Goal: Navigation & Orientation: Find specific page/section

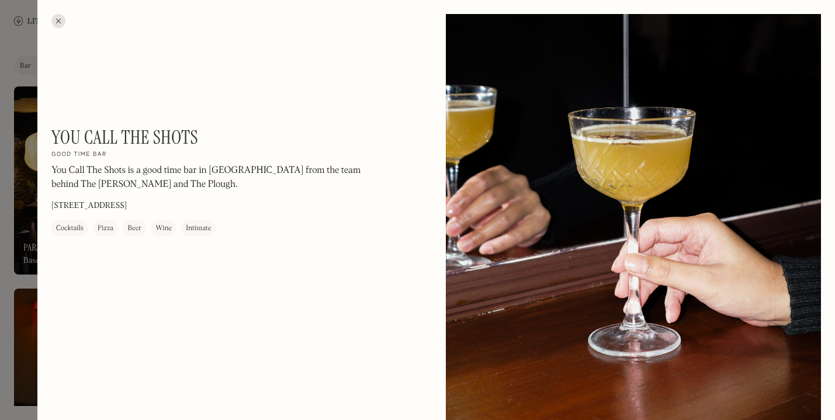
scroll to position [400, 0]
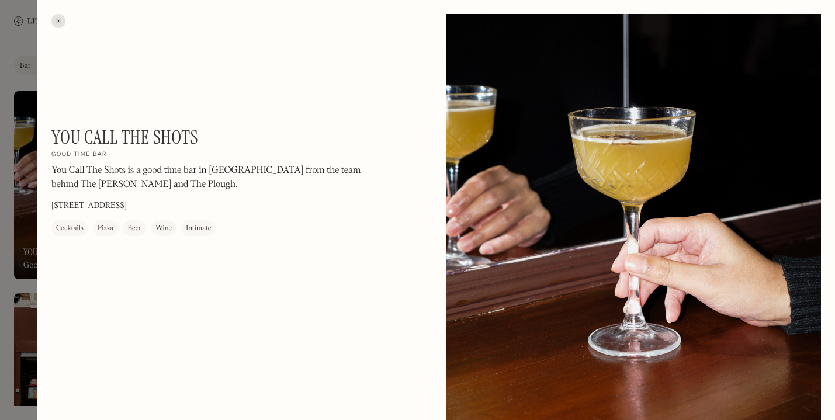
click at [58, 19] on div at bounding box center [58, 21] width 14 height 14
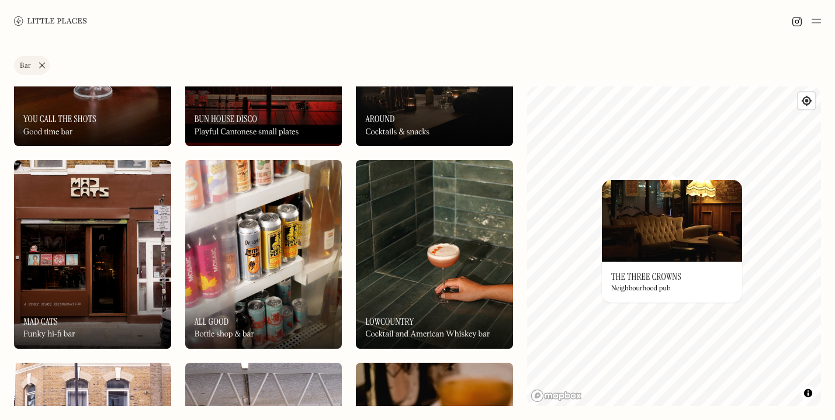
scroll to position [535, 0]
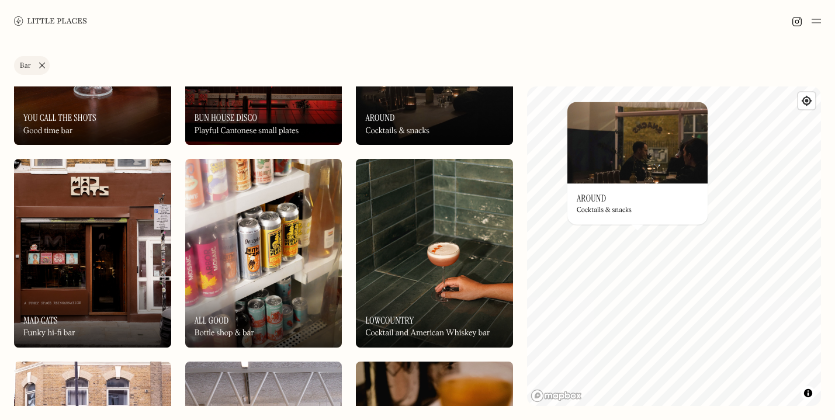
click at [595, 197] on h3 "Around" at bounding box center [591, 198] width 29 height 11
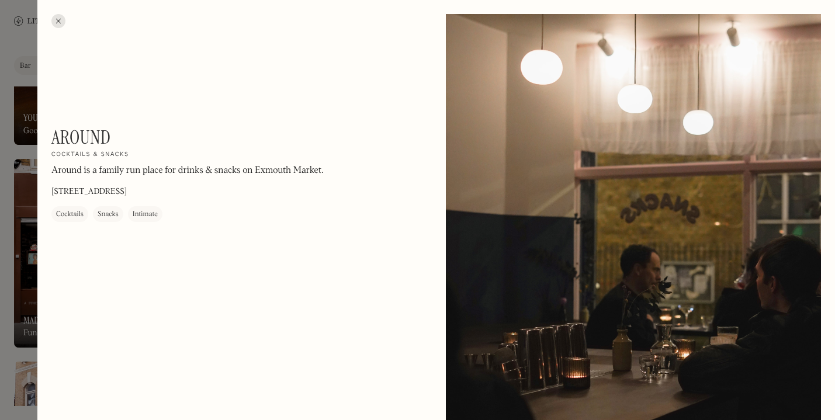
click at [6, 155] on div at bounding box center [417, 210] width 835 height 420
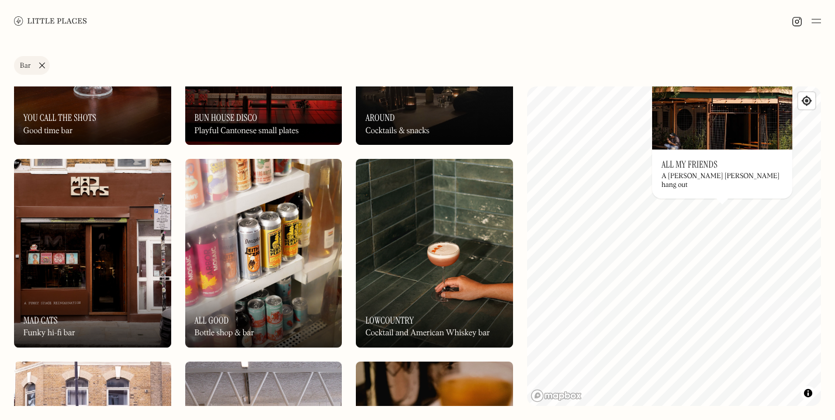
click at [701, 169] on h3 "All My Friends" at bounding box center [689, 164] width 56 height 11
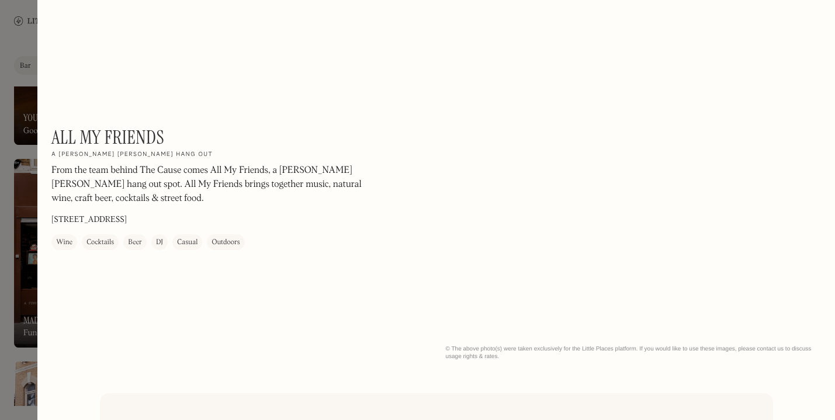
scroll to position [2589, 0]
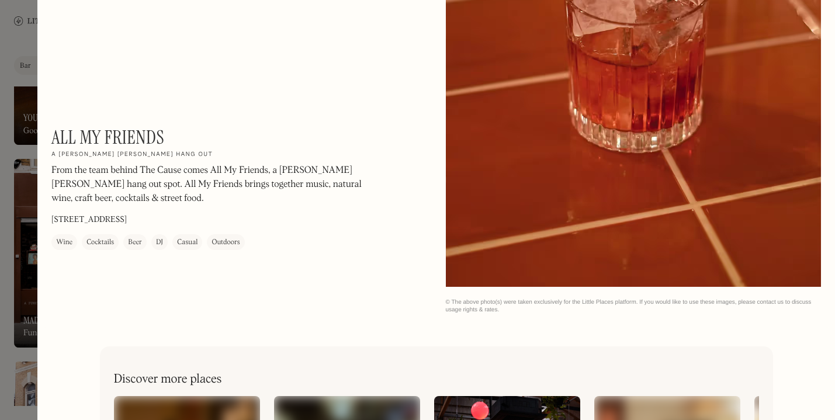
click at [12, 237] on div at bounding box center [417, 210] width 835 height 420
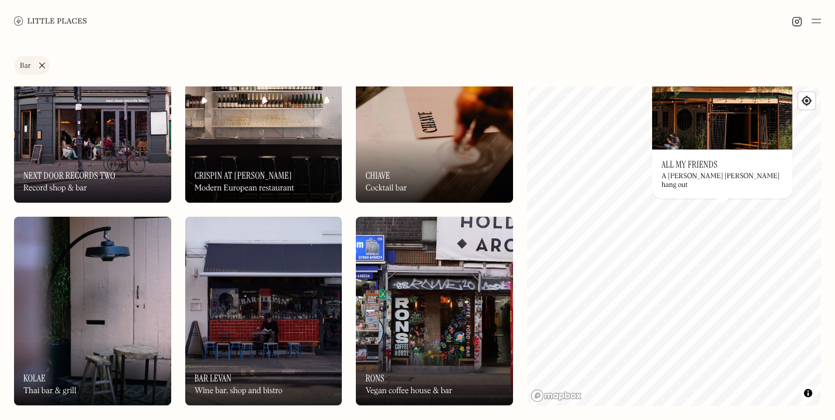
scroll to position [889, 0]
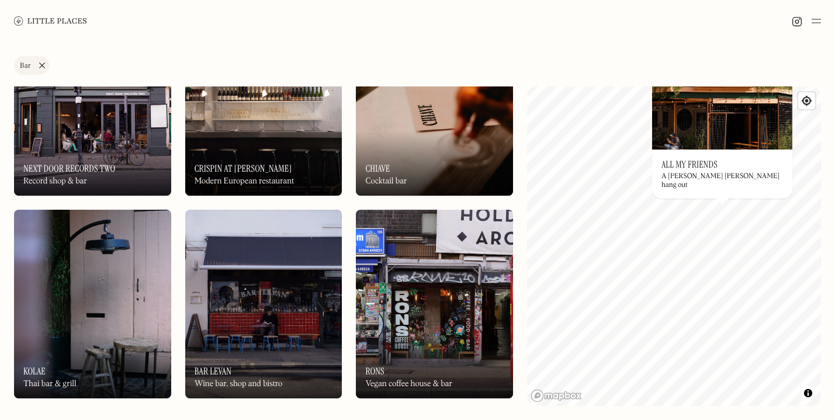
click at [43, 65] on link "Bar" at bounding box center [32, 65] width 36 height 19
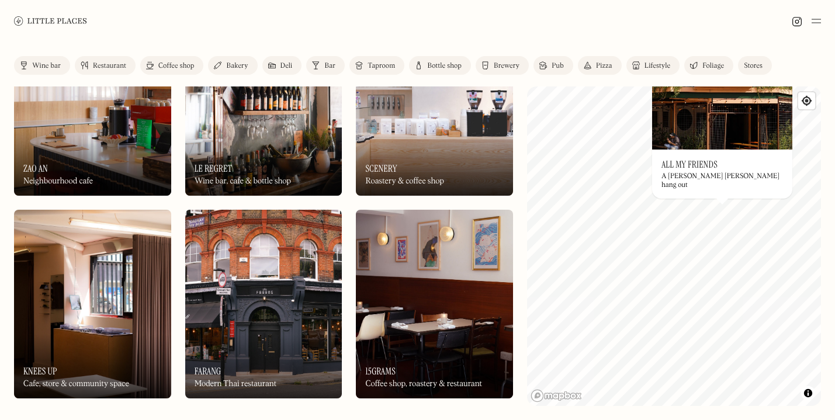
click at [504, 64] on div "Brewery" at bounding box center [507, 66] width 26 height 7
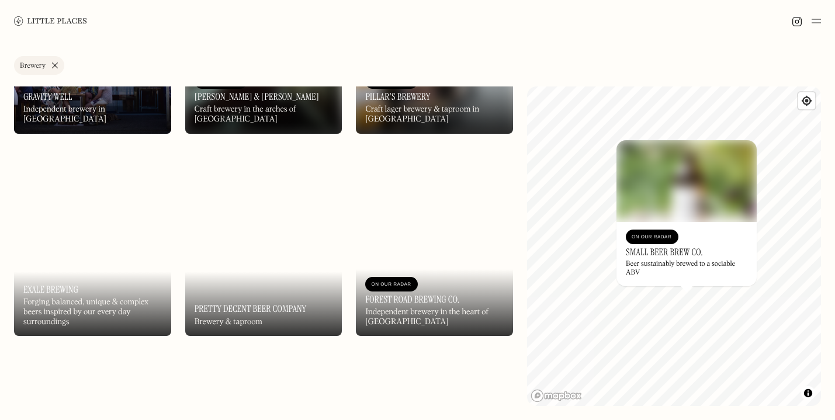
scroll to position [342, 0]
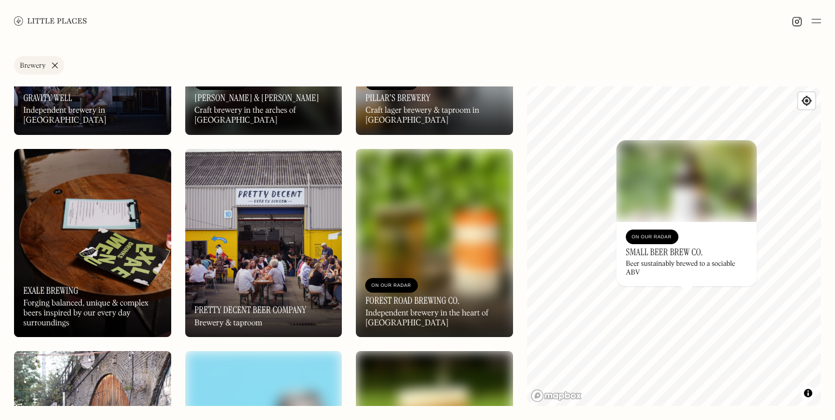
click at [305, 240] on img at bounding box center [263, 243] width 157 height 188
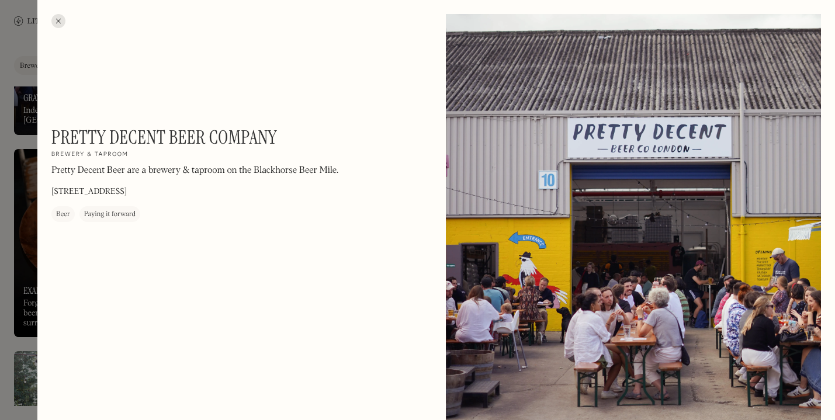
drag, startPoint x: 277, startPoint y: 189, endPoint x: 102, endPoint y: 196, distance: 174.9
click at [102, 196] on div "Pretty Decent Beer Company On Our Radar Brewery & taproom Pretty Decent Beer ar…" at bounding box center [209, 174] width 316 height 96
copy div "Pretty Decent Beer are a brewery & taproom on the Blackhorse Beer Mile. Unit 10…"
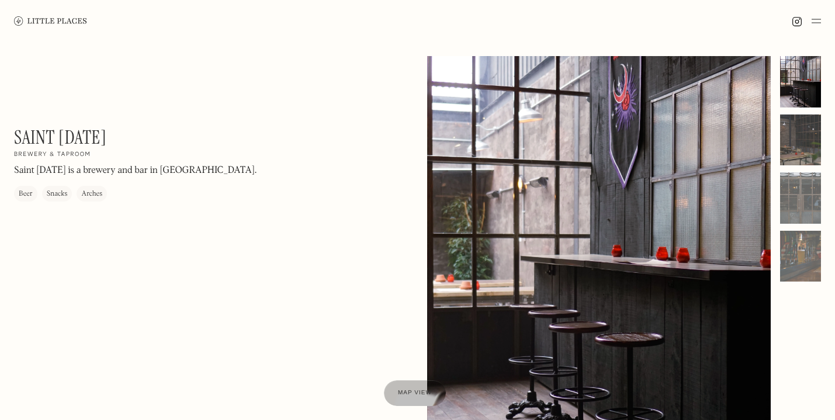
click at [796, 137] on div at bounding box center [800, 140] width 41 height 51
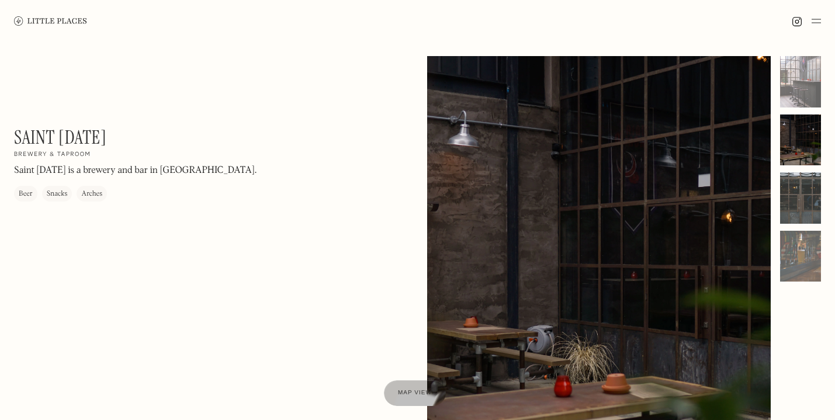
click at [800, 200] on div at bounding box center [800, 197] width 41 height 51
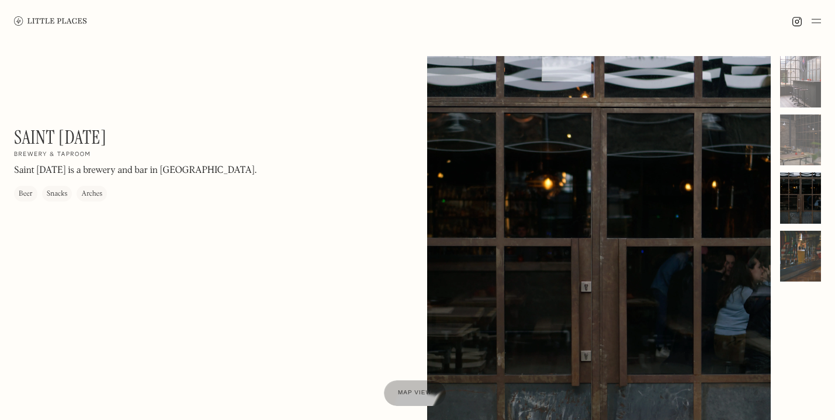
click at [803, 264] on div at bounding box center [800, 256] width 41 height 51
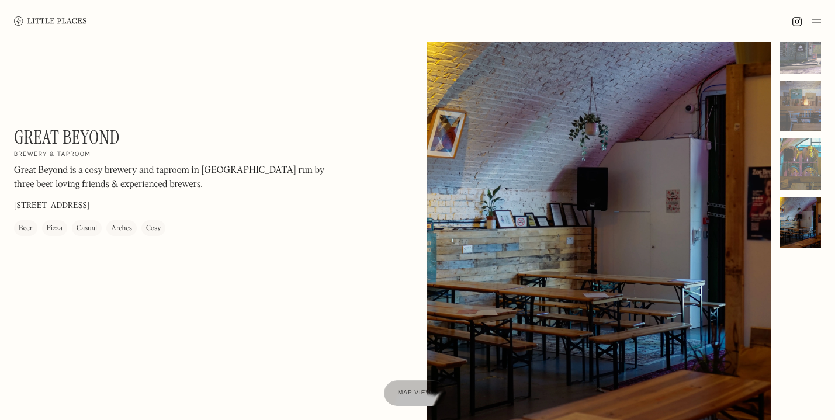
scroll to position [37, 0]
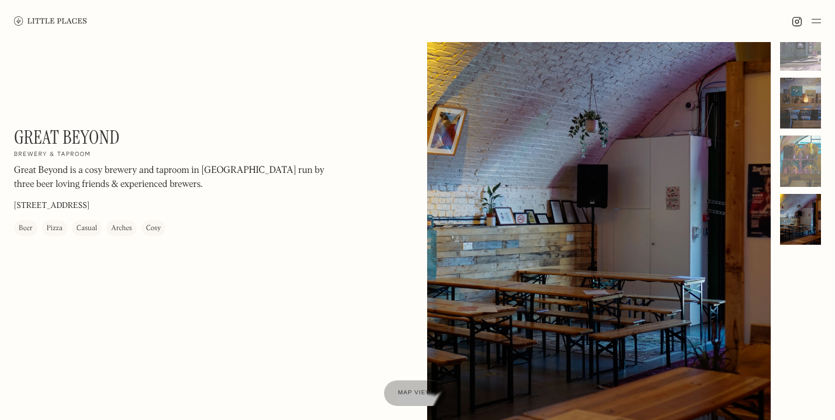
click at [801, 104] on div at bounding box center [800, 103] width 41 height 51
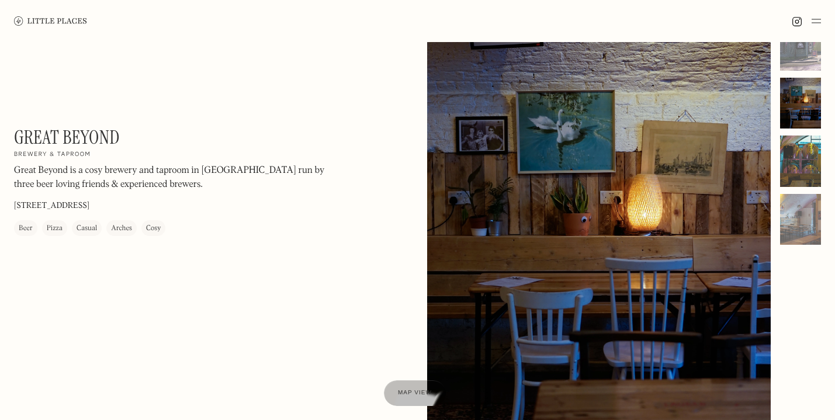
click at [800, 165] on div at bounding box center [800, 161] width 41 height 51
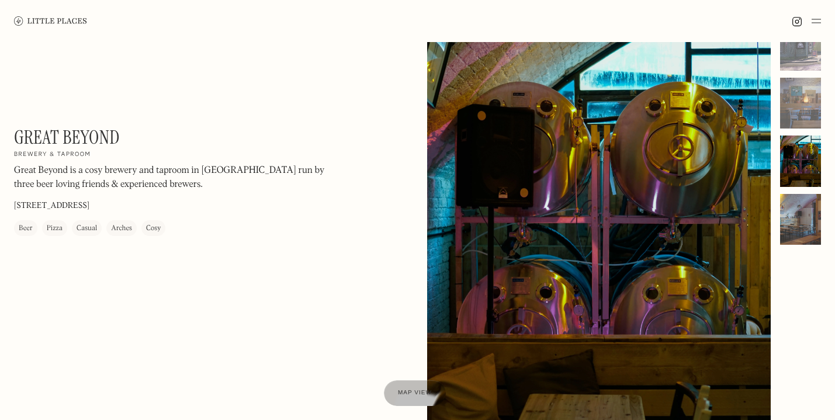
click at [807, 210] on div at bounding box center [800, 219] width 41 height 51
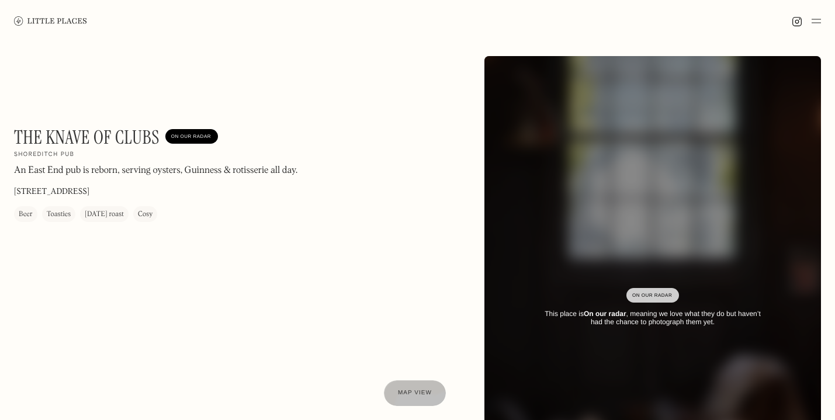
click at [243, 174] on p "An East End pub is reborn, serving oysters, Guinness & rotisserie all day." at bounding box center [155, 171] width 283 height 14
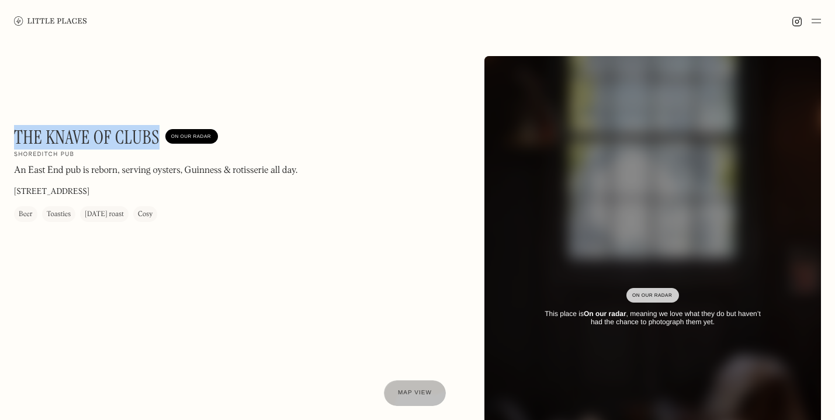
drag, startPoint x: 160, startPoint y: 141, endPoint x: 17, endPoint y: 145, distance: 143.2
click at [17, 145] on div "The Knave of Clubs On Our Radar" at bounding box center [116, 137] width 204 height 22
copy h1 "The Knave of Clubs"
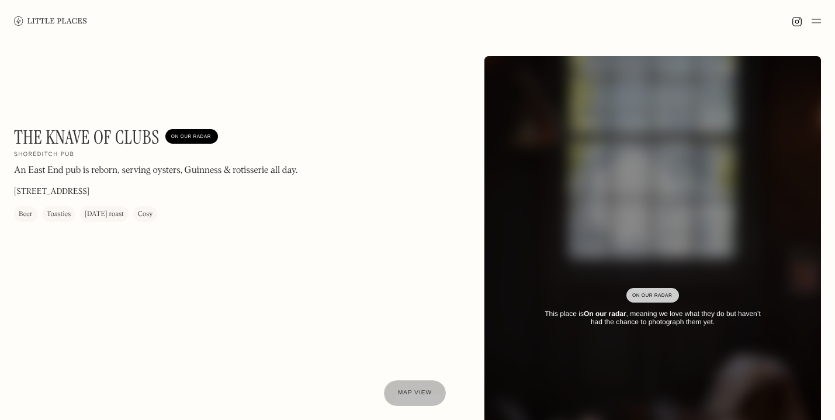
click at [335, 252] on div "The Knave of Clubs On Our Radar Shoreditch pub An East End pub is reborn, servi…" at bounding box center [417, 308] width 835 height 532
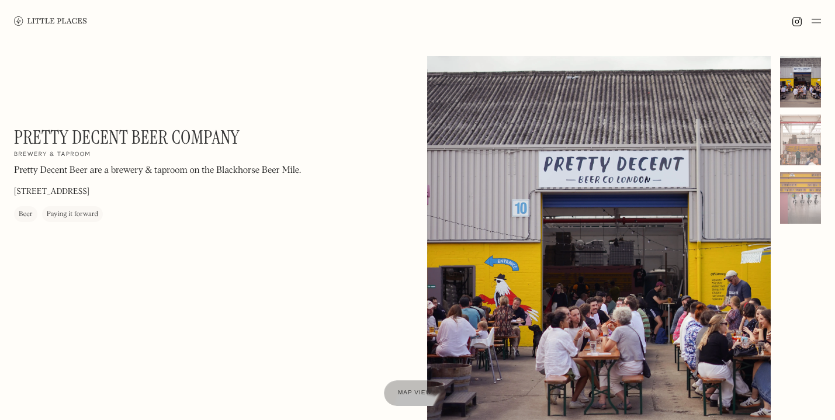
click at [22, 18] on img at bounding box center [50, 20] width 73 height 9
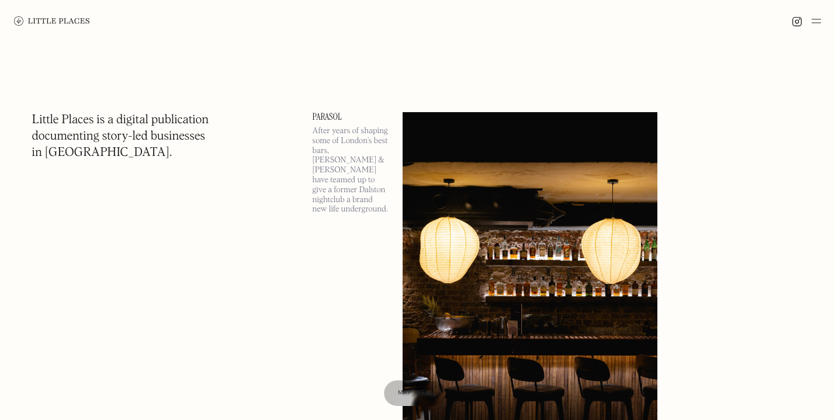
click at [815, 22] on img at bounding box center [816, 21] width 9 height 14
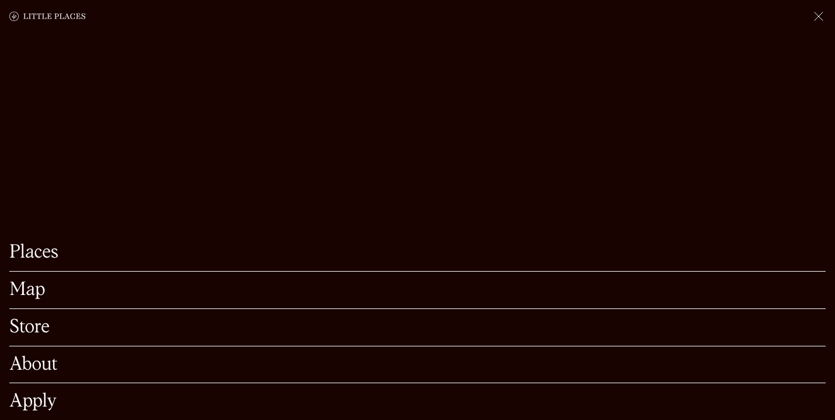
click at [23, 296] on link "Map" at bounding box center [417, 290] width 816 height 18
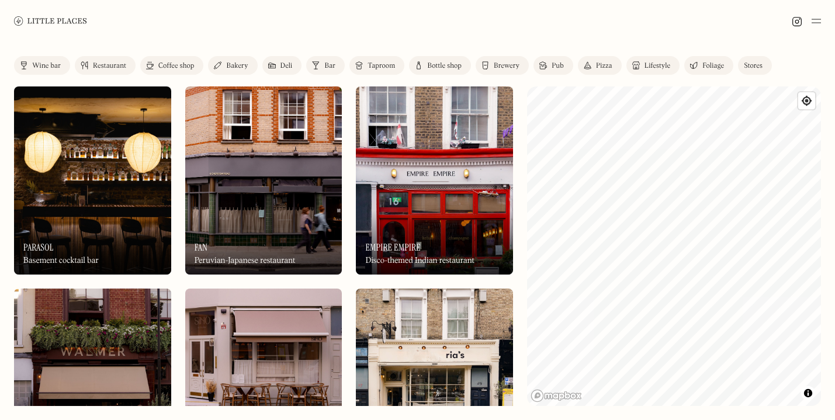
click at [547, 64] on img at bounding box center [543, 65] width 8 height 9
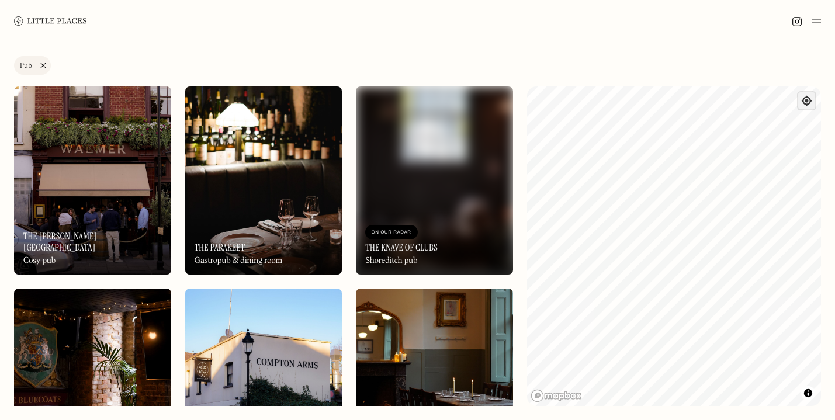
click at [808, 106] on span "Find my location" at bounding box center [806, 100] width 17 height 17
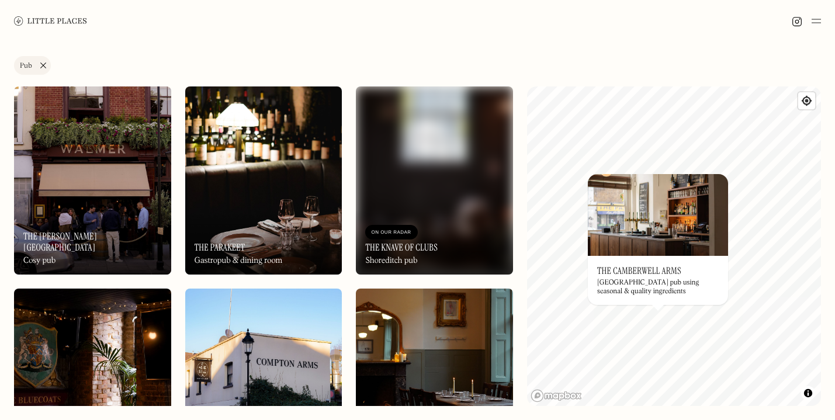
click at [41, 64] on link "Pub" at bounding box center [32, 65] width 37 height 19
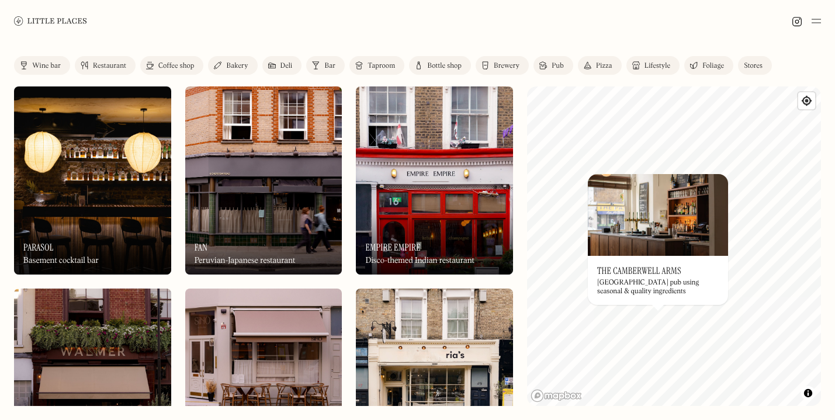
click at [378, 64] on div "Taproom" at bounding box center [381, 66] width 27 height 7
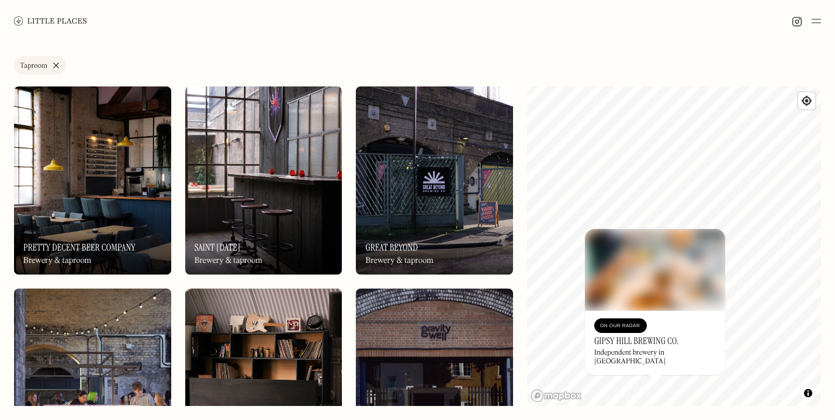
click at [56, 66] on link "Taproom" at bounding box center [40, 65] width 52 height 19
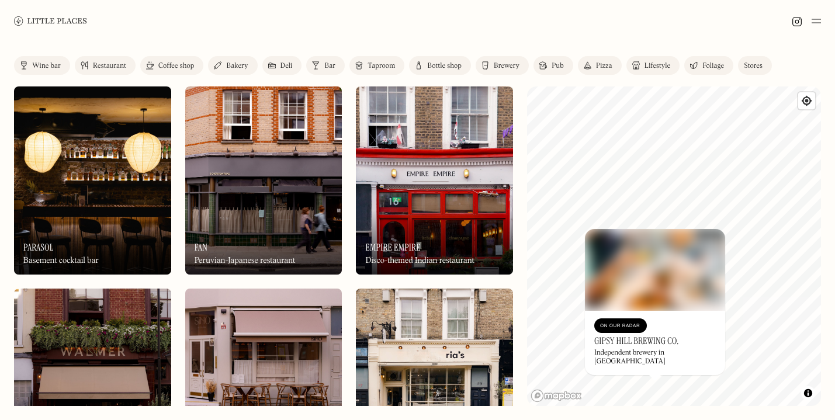
click at [370, 63] on div "Taproom" at bounding box center [381, 66] width 27 height 7
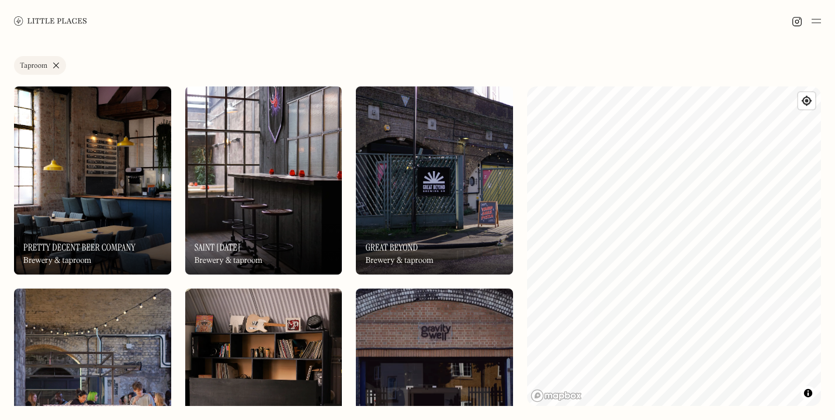
click at [56, 67] on link "Taproom" at bounding box center [40, 65] width 52 height 19
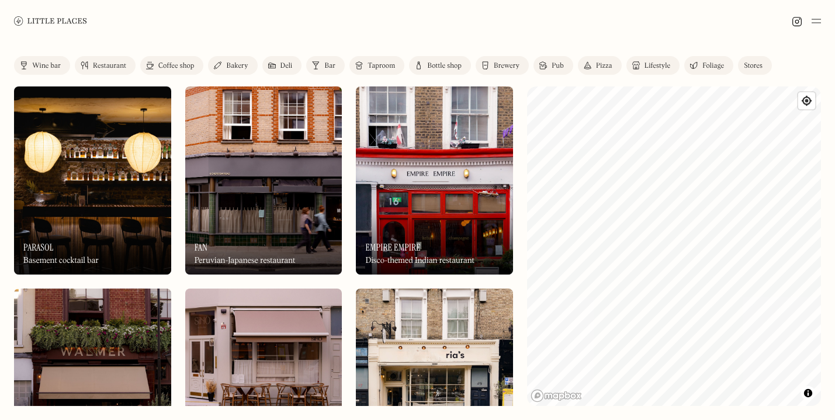
click at [323, 61] on link "Bar" at bounding box center [325, 65] width 39 height 19
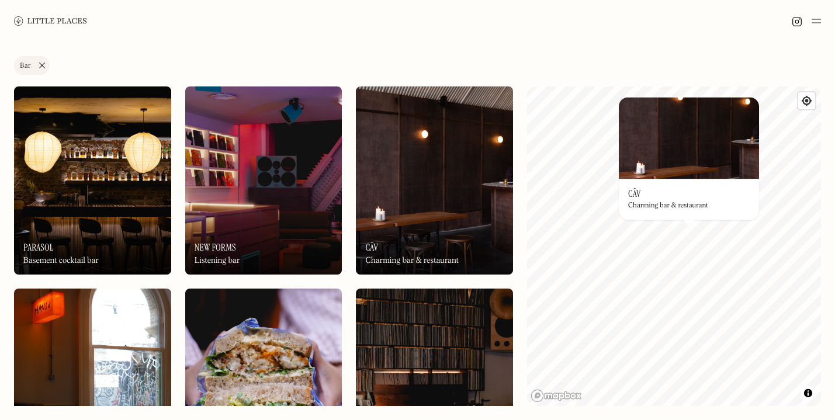
click at [635, 193] on h3 "Câv" at bounding box center [634, 193] width 13 height 11
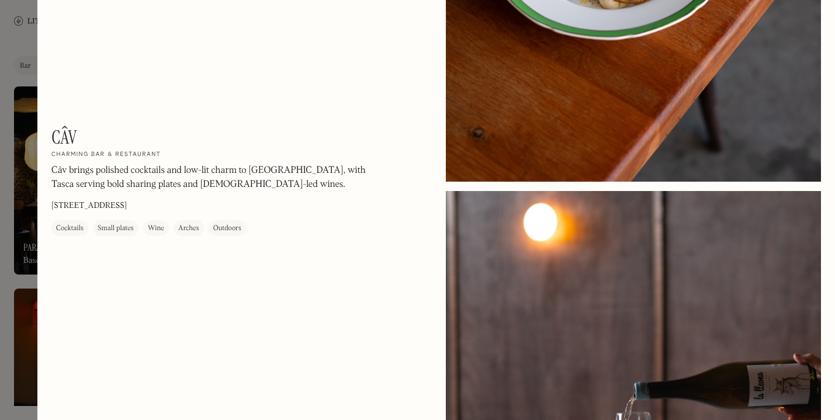
scroll to position [773, 0]
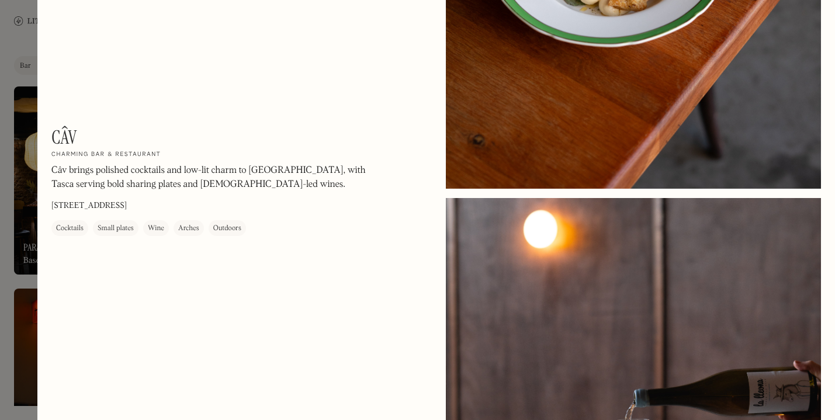
click at [14, 289] on div at bounding box center [417, 210] width 835 height 420
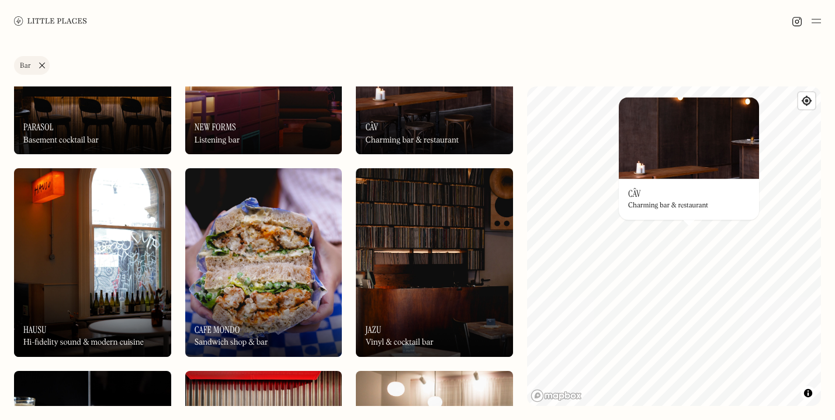
scroll to position [124, 0]
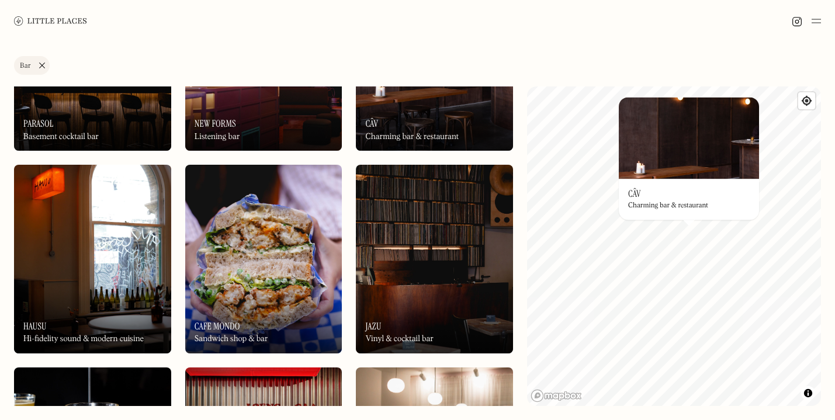
click at [406, 316] on div "On Our Radar Jazu Vinyl & cocktail bar" at bounding box center [434, 321] width 157 height 64
